Goal: Information Seeking & Learning: Learn about a topic

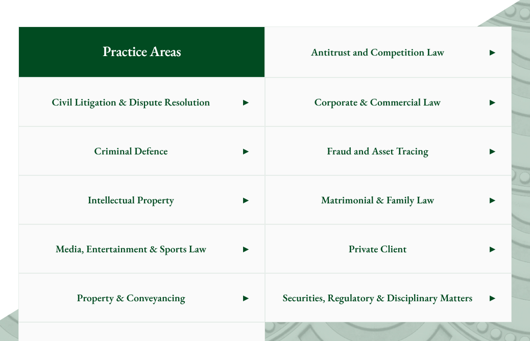
scroll to position [610, 0]
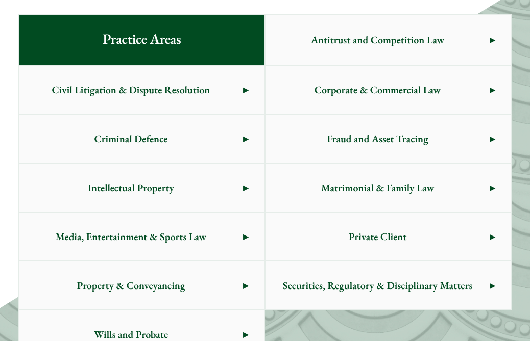
click at [226, 125] on span "Criminal Defence" at bounding box center [131, 139] width 224 height 48
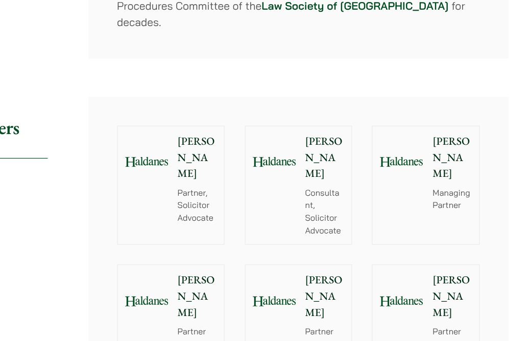
scroll to position [1146, 0]
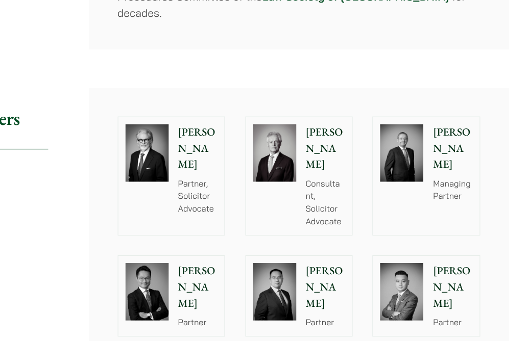
click at [443, 149] on div at bounding box center [420, 174] width 49 height 61
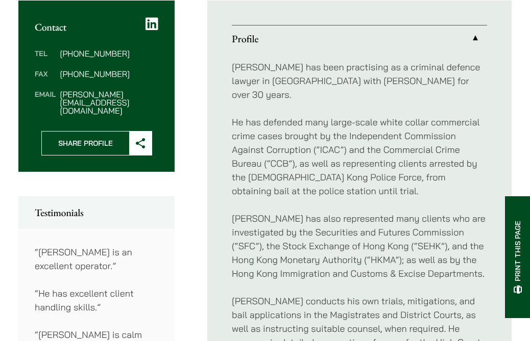
scroll to position [386, 0]
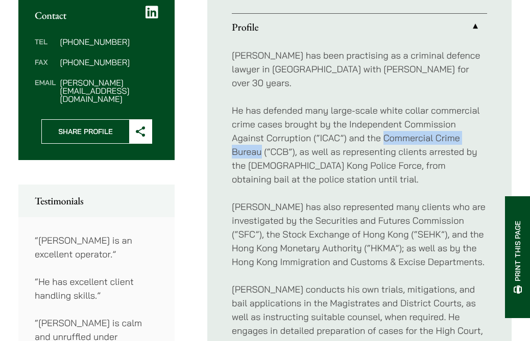
drag, startPoint x: 385, startPoint y: 112, endPoint x: 260, endPoint y: 124, distance: 125.6
click at [260, 125] on p "He has defended many large-scale white collar commercial crime cases brought by…" at bounding box center [359, 145] width 255 height 83
copy p "Commercial Crime Bureau"
click at [276, 157] on p "He has defended many large-scale white collar commercial crime cases brought by…" at bounding box center [359, 145] width 255 height 83
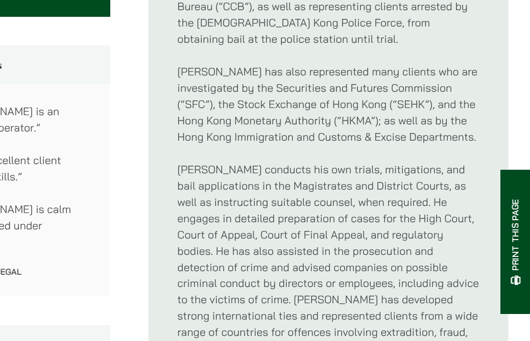
scroll to position [500, 0]
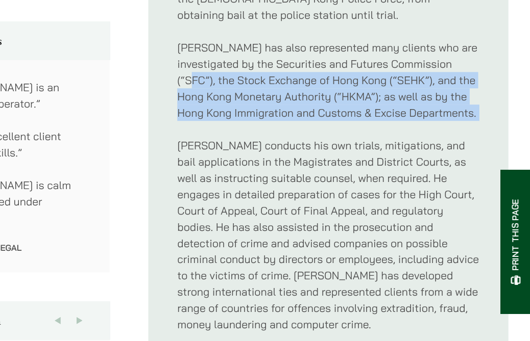
drag, startPoint x: 268, startPoint y: 97, endPoint x: 288, endPoint y: 133, distance: 41.3
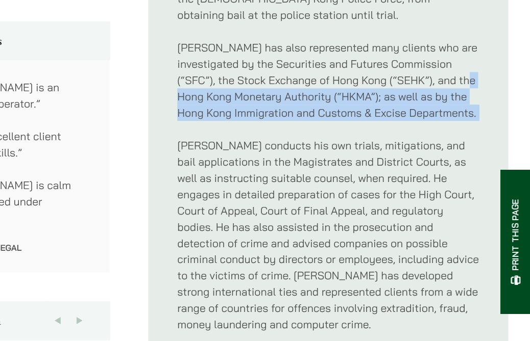
drag, startPoint x: 258, startPoint y: 108, endPoint x: 285, endPoint y: 126, distance: 32.7
click at [286, 127] on p "Andrew has also represented many clients who are investigated by the Securities…" at bounding box center [359, 120] width 255 height 69
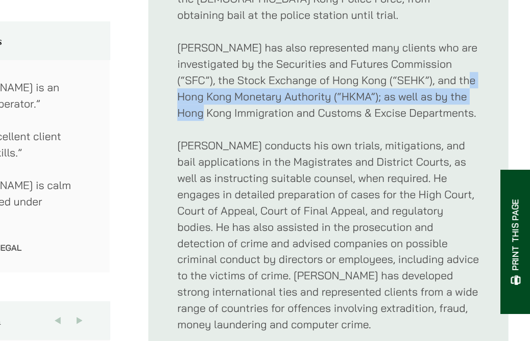
click at [285, 126] on p "Andrew has also represented many clients who are investigated by the Securities…" at bounding box center [359, 120] width 255 height 69
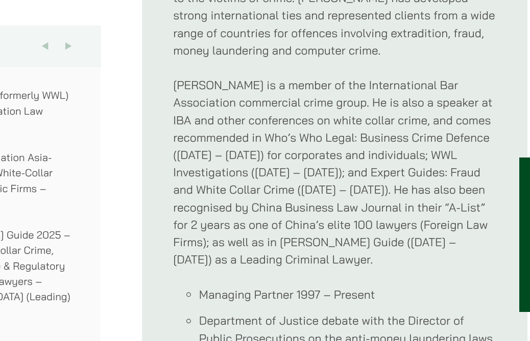
scroll to position [727, 0]
